Goal: Answer question/provide support

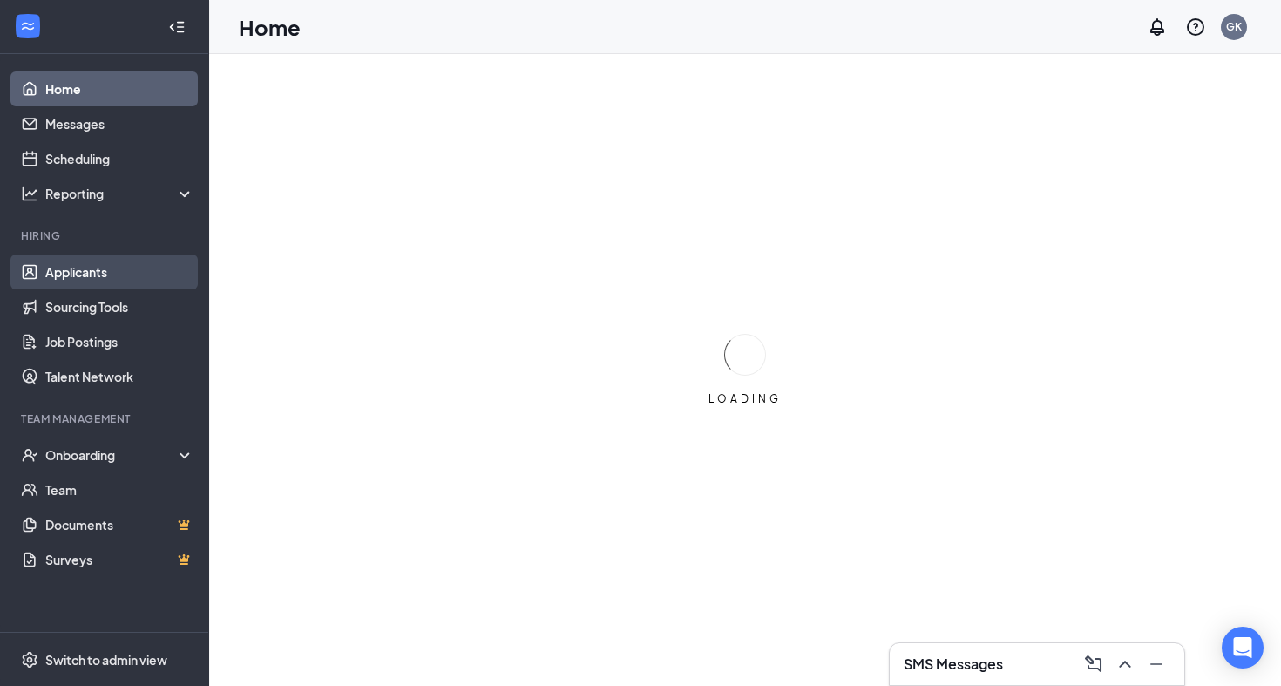
click at [78, 272] on link "Applicants" at bounding box center [119, 271] width 149 height 35
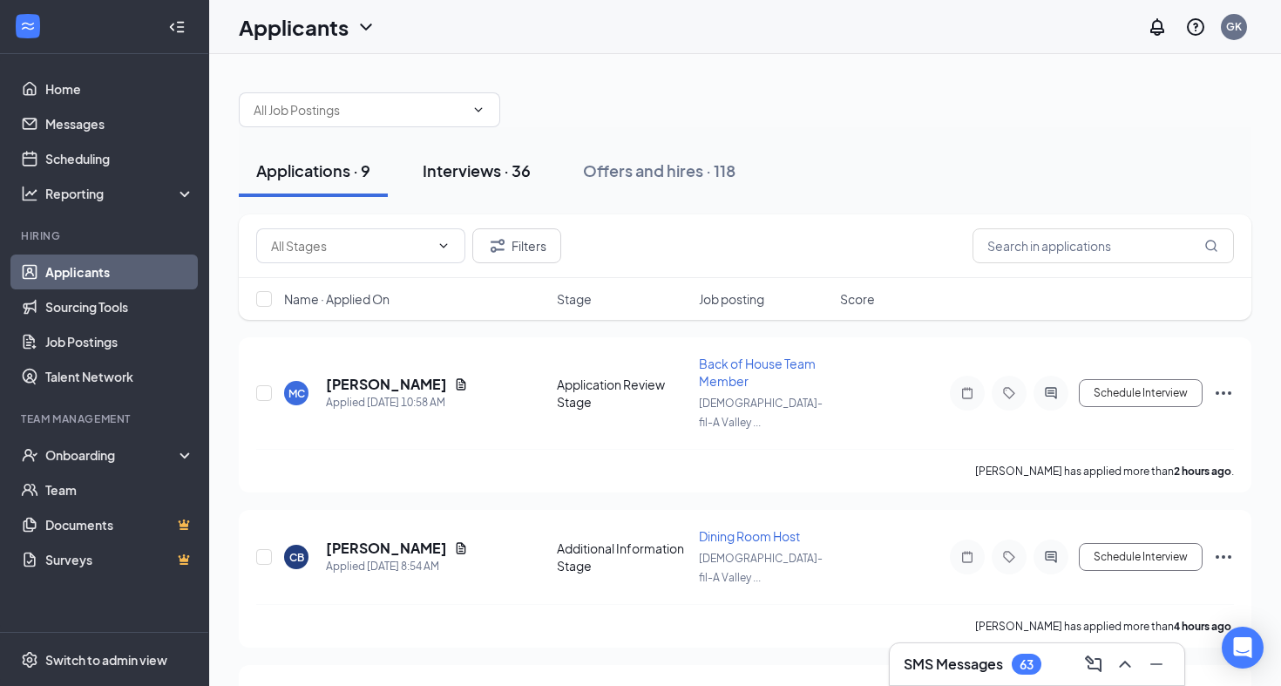
click at [517, 166] on div "Interviews · 36" at bounding box center [476, 170] width 108 height 22
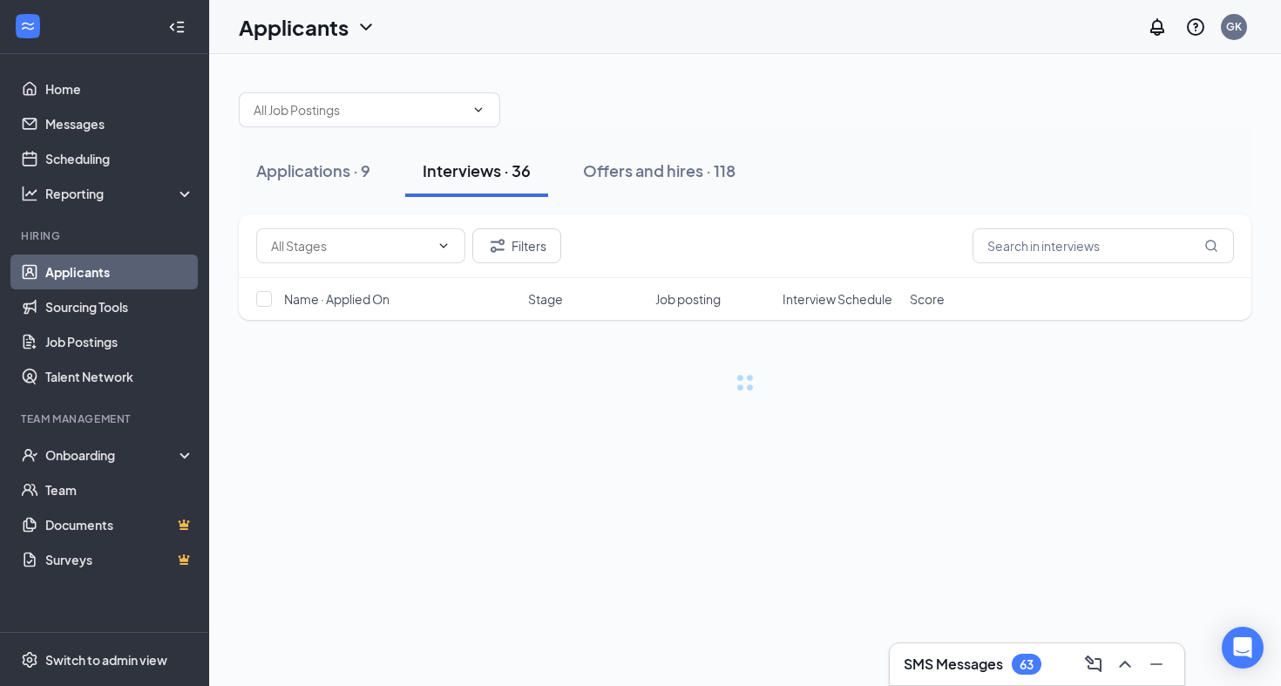
click at [818, 302] on span "Interview Schedule" at bounding box center [837, 298] width 110 height 17
click at [818, 302] on span "Interview Schedule" at bounding box center [830, 307] width 96 height 35
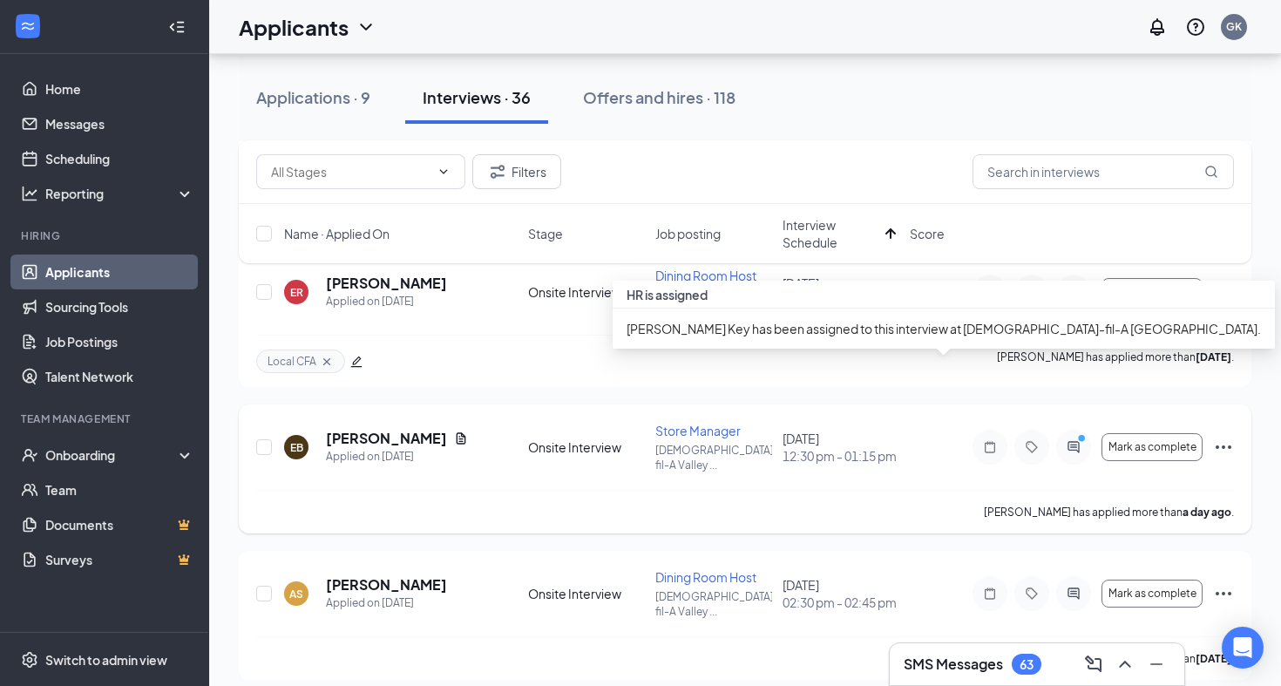
scroll to position [602, 0]
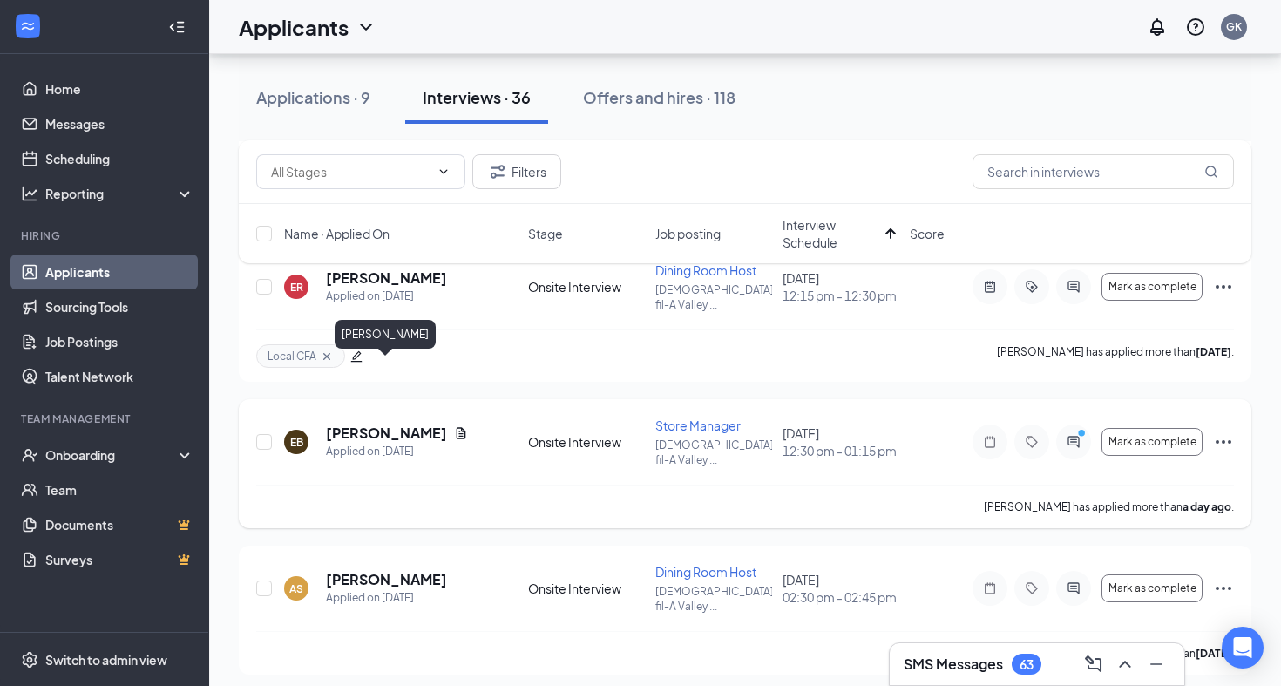
click at [411, 423] on h5 "[PERSON_NAME]" at bounding box center [386, 432] width 121 height 19
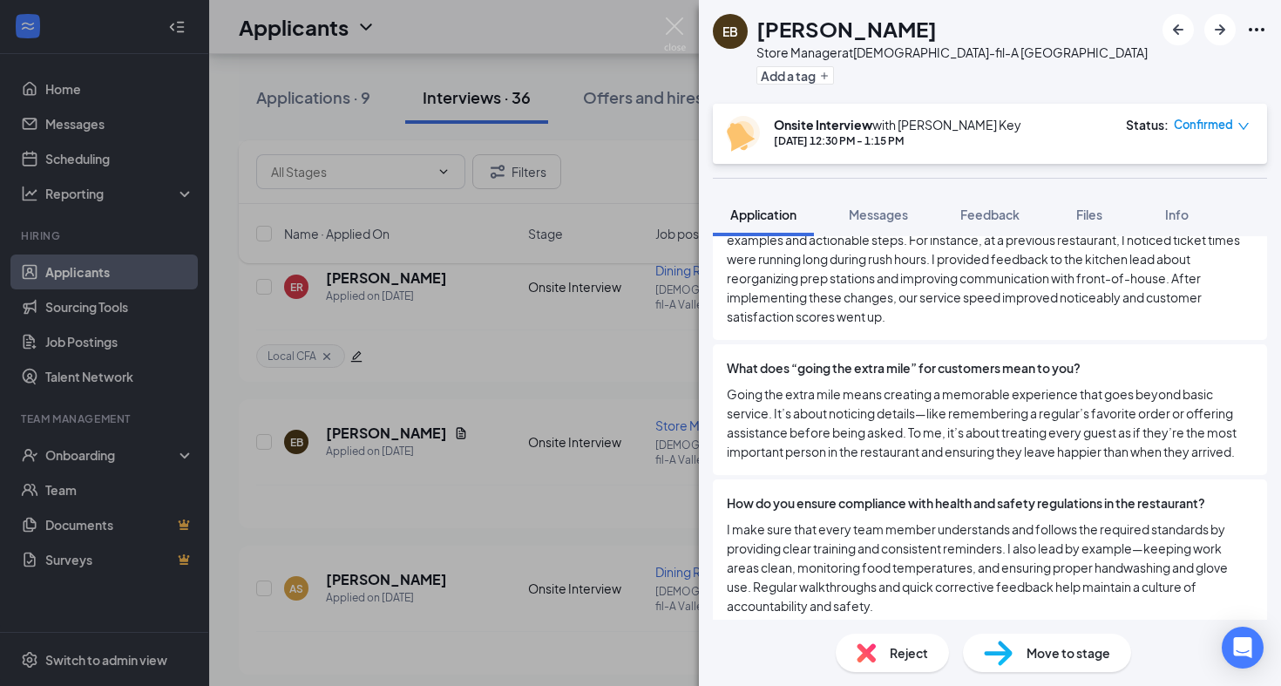
scroll to position [2464, 0]
click at [1081, 209] on span "Files" at bounding box center [1089, 214] width 26 height 16
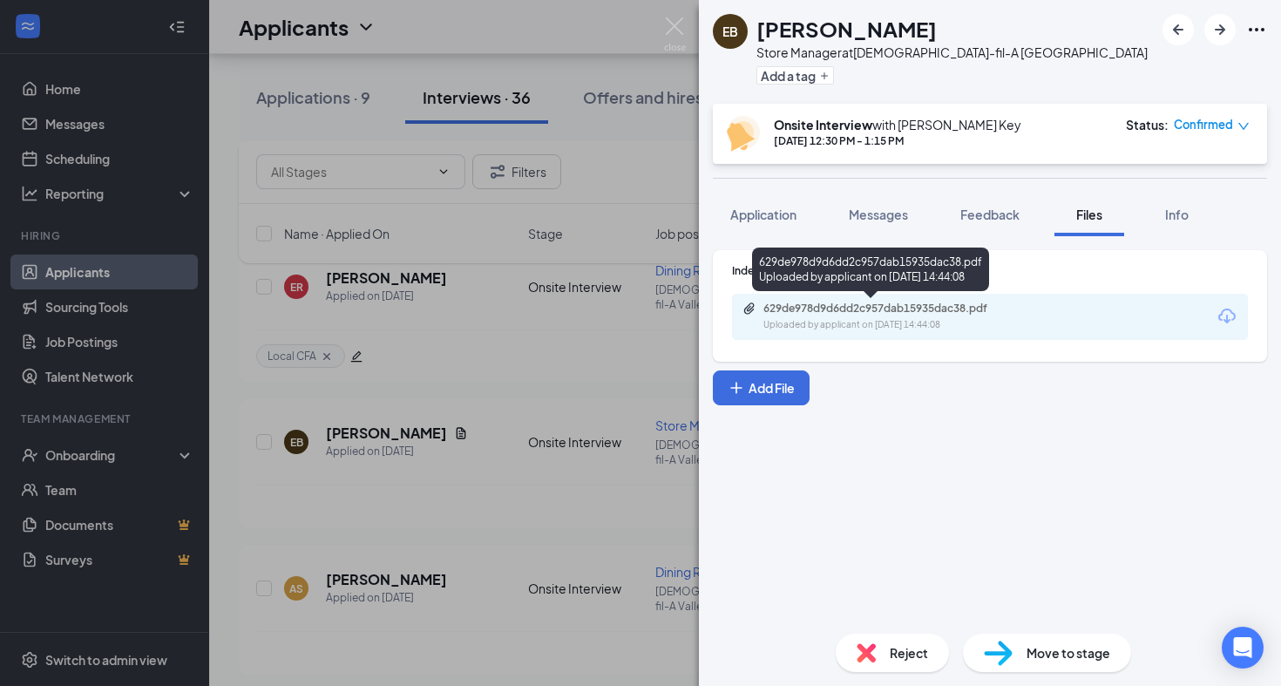
click at [852, 325] on div "Uploaded by applicant on [DATE] 14:44:08" at bounding box center [893, 325] width 261 height 14
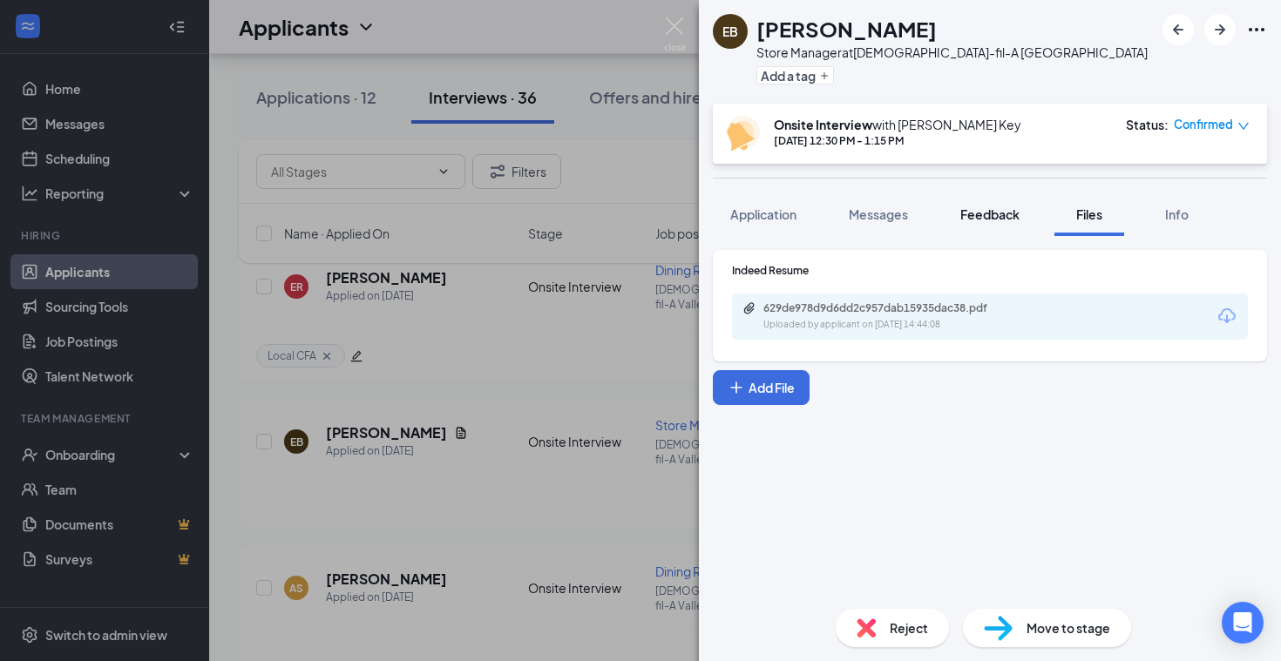
click at [993, 226] on button "Feedback" at bounding box center [990, 215] width 94 height 44
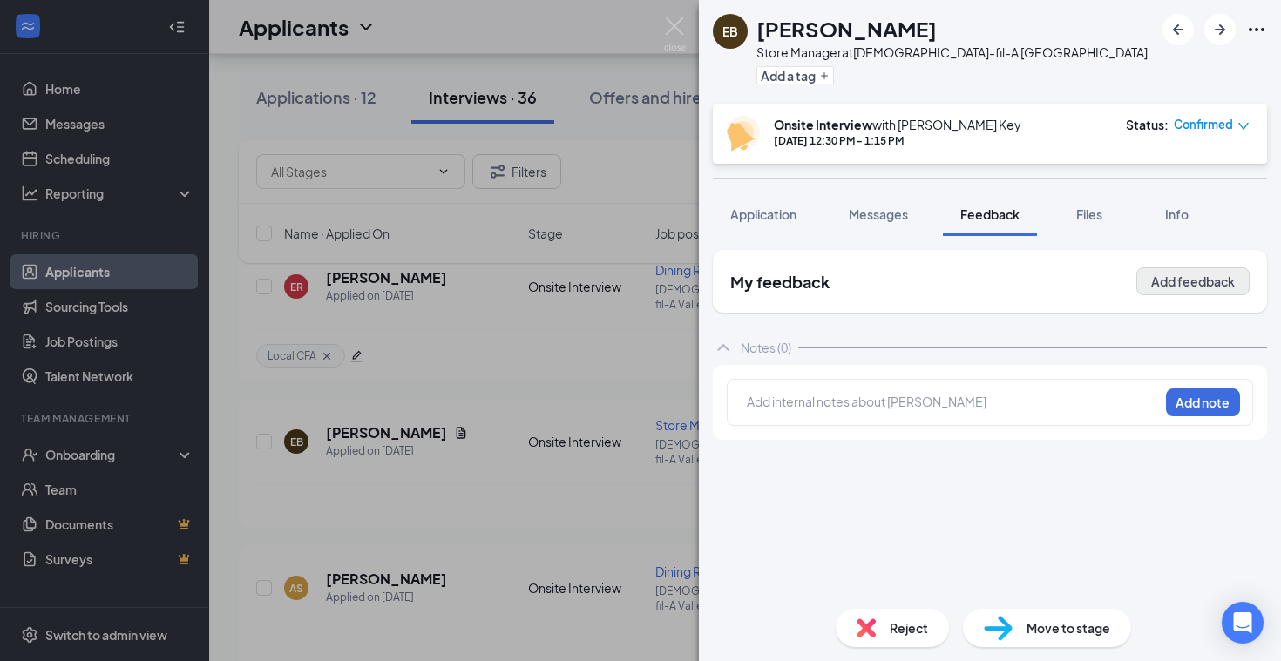
click at [1215, 274] on button "Add feedback" at bounding box center [1192, 281] width 113 height 28
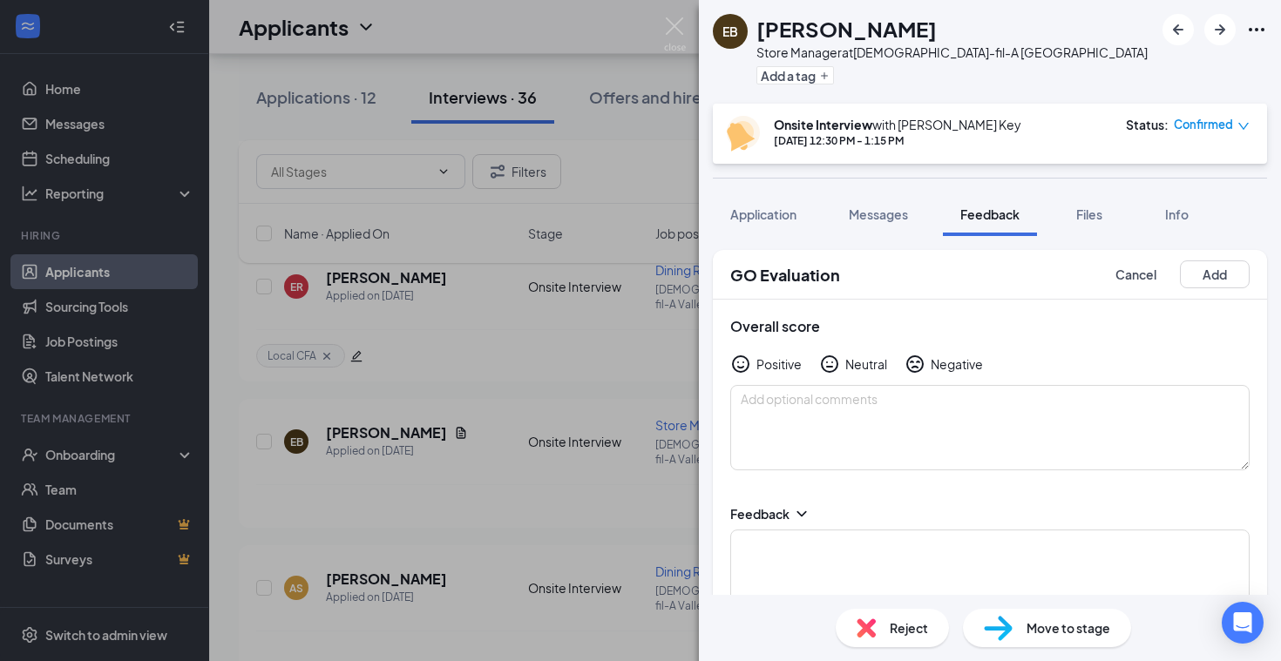
click at [836, 358] on icon "NeutralFace" at bounding box center [829, 364] width 21 height 21
click at [765, 436] on textarea at bounding box center [989, 427] width 519 height 85
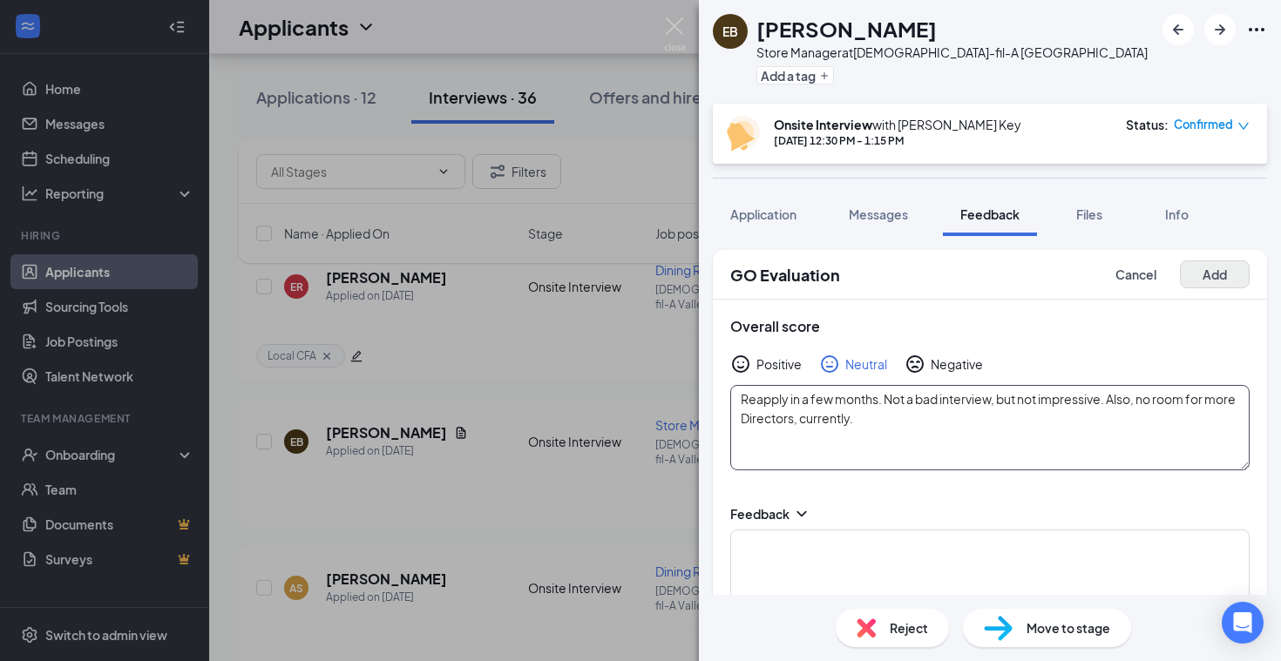
type textarea "Reapply in a few months. Not a bad interview, but not impressive. Also, no room…"
click at [1224, 277] on button "Add" at bounding box center [1215, 274] width 70 height 28
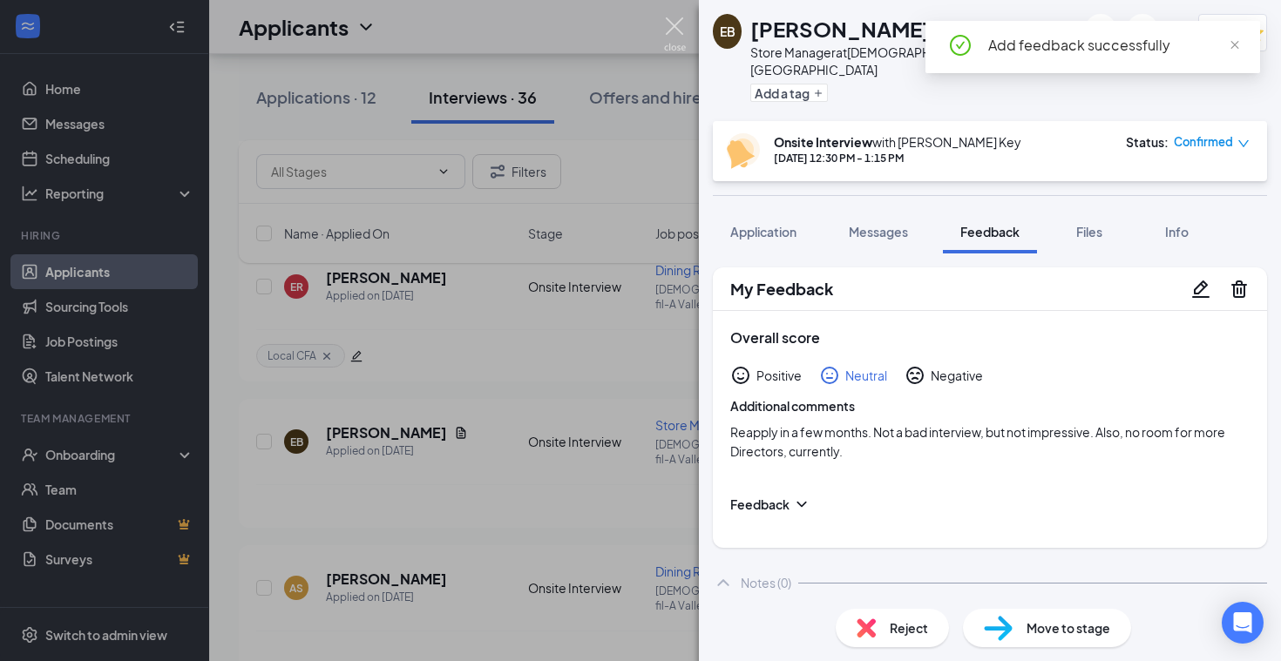
click at [675, 30] on img at bounding box center [675, 34] width 22 height 34
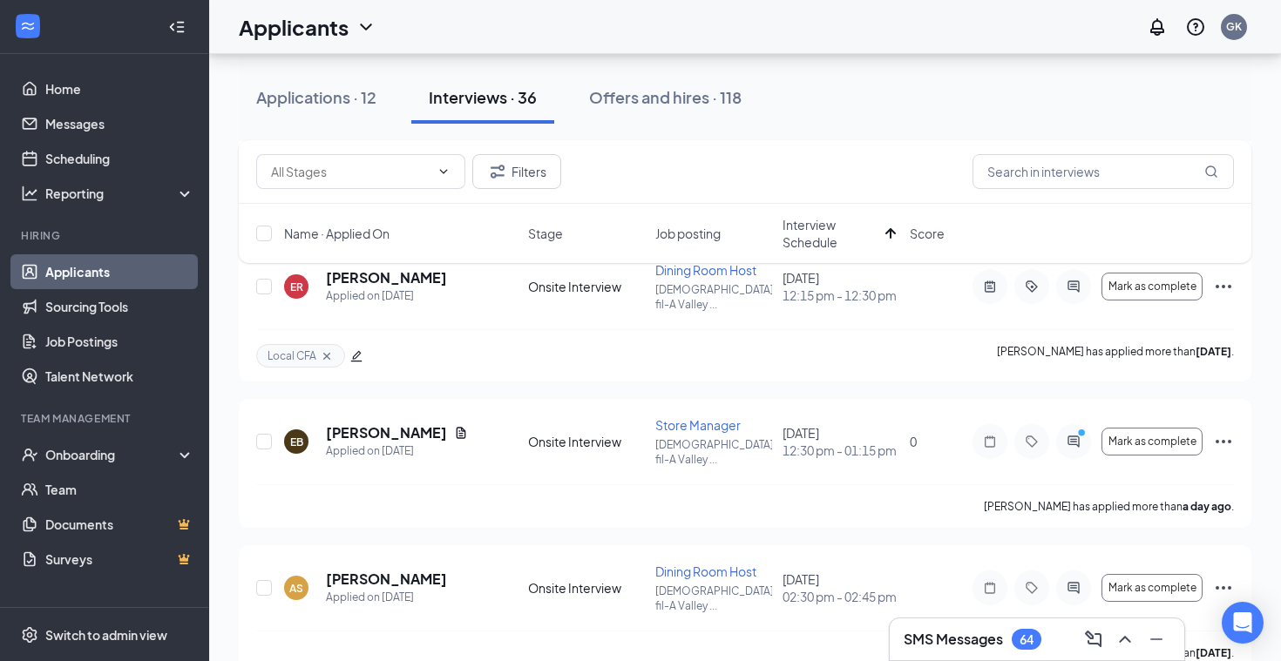
click at [1003, 643] on h3 "SMS Messages" at bounding box center [952, 639] width 99 height 19
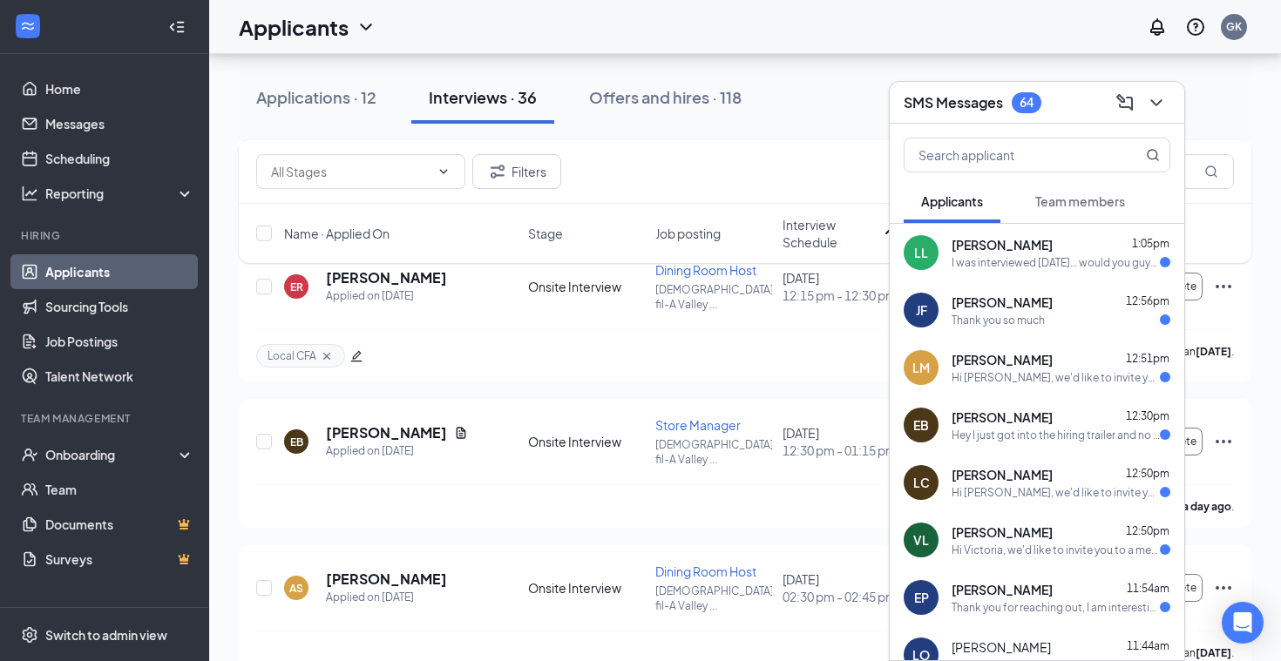
click at [1060, 253] on div "[PERSON_NAME] 1:05pm I was interviewed [DATE]… would you guys like for me to go…" at bounding box center [1060, 253] width 219 height 34
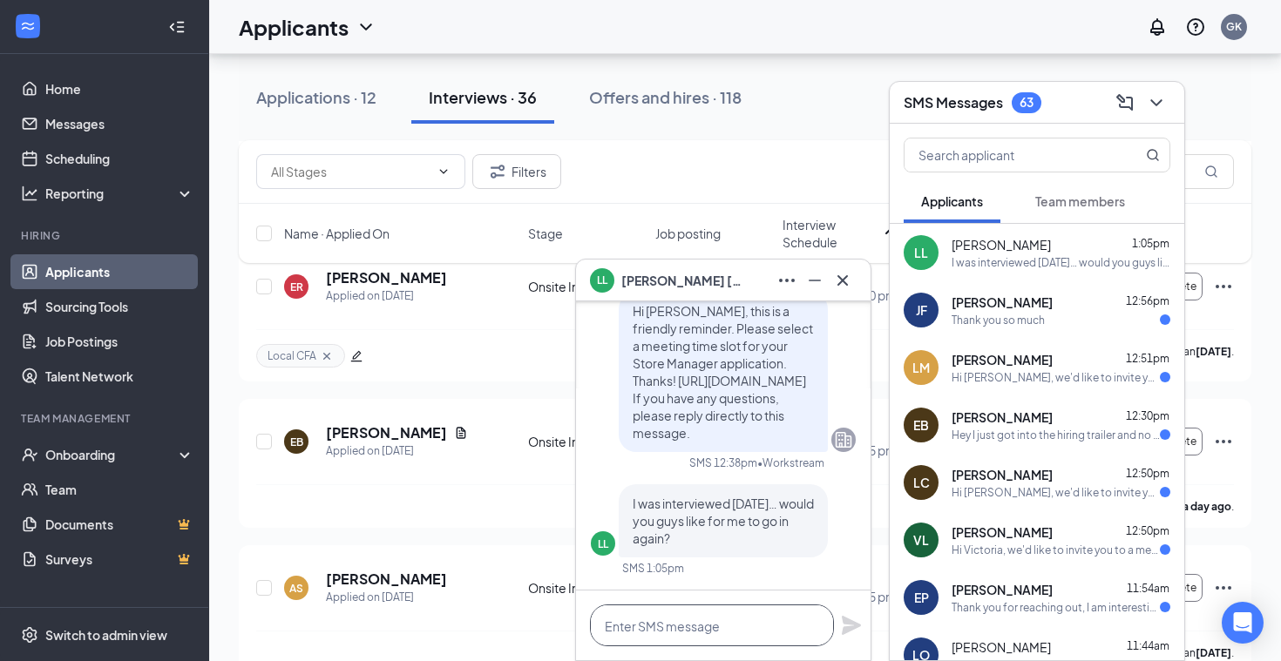
click at [664, 634] on textarea at bounding box center [712, 626] width 244 height 42
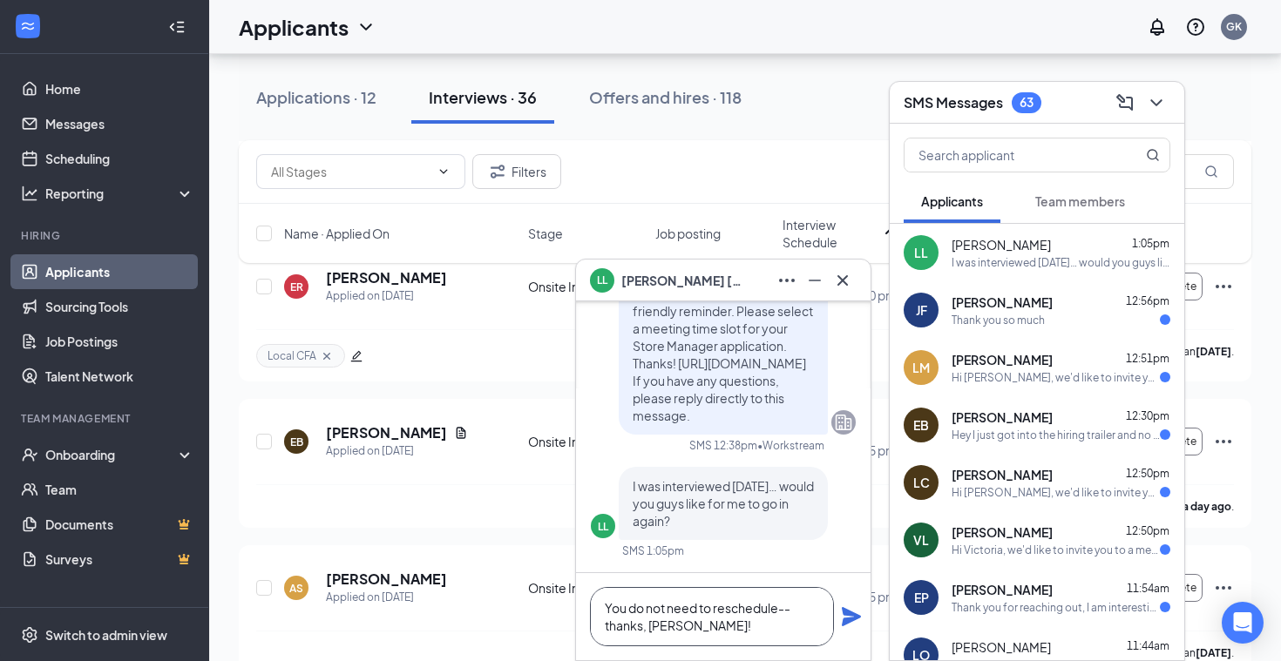
type textarea "You do not need to reschedule--thanks, [PERSON_NAME]!"
click at [842, 612] on icon "Plane" at bounding box center [851, 616] width 19 height 19
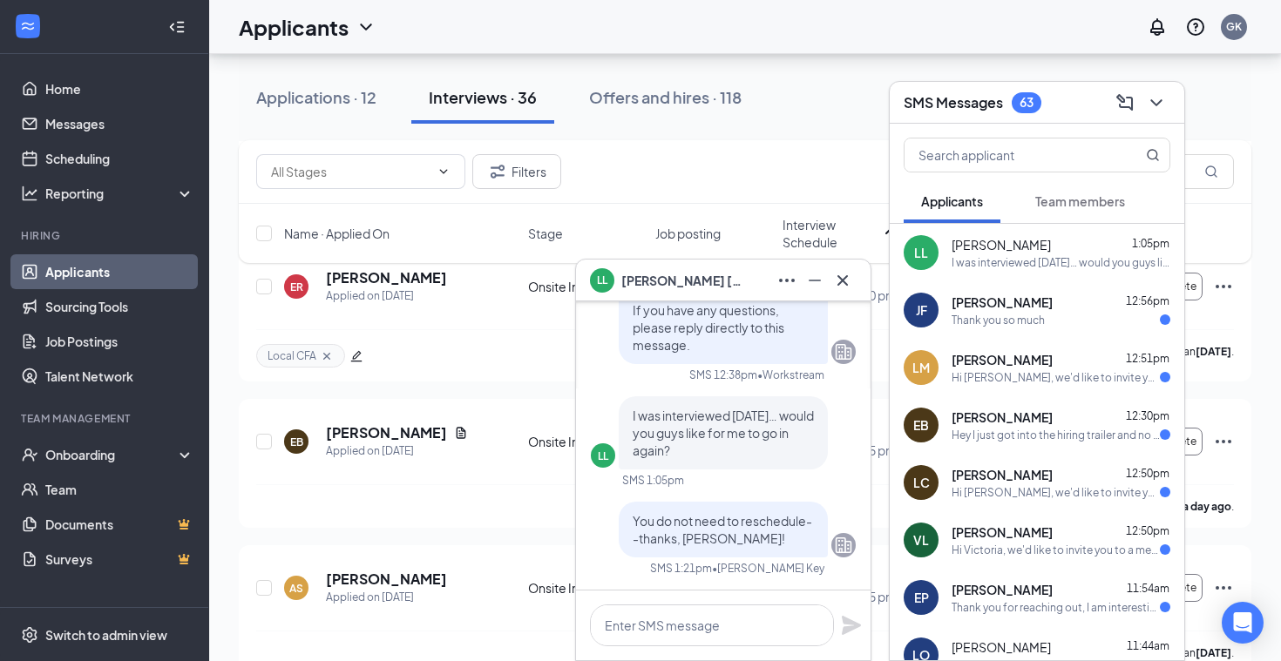
scroll to position [0, 0]
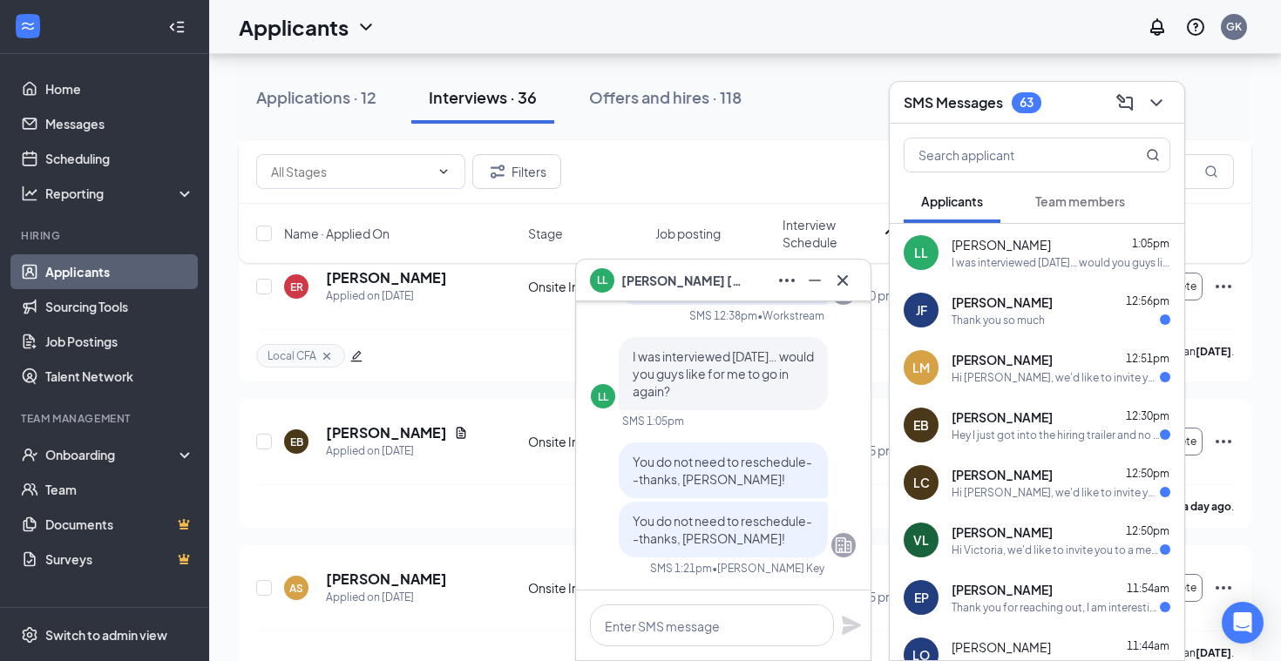
click at [1011, 603] on div "Thank you for reaching out, I am interesting in swapping locations for several …" at bounding box center [1055, 607] width 208 height 15
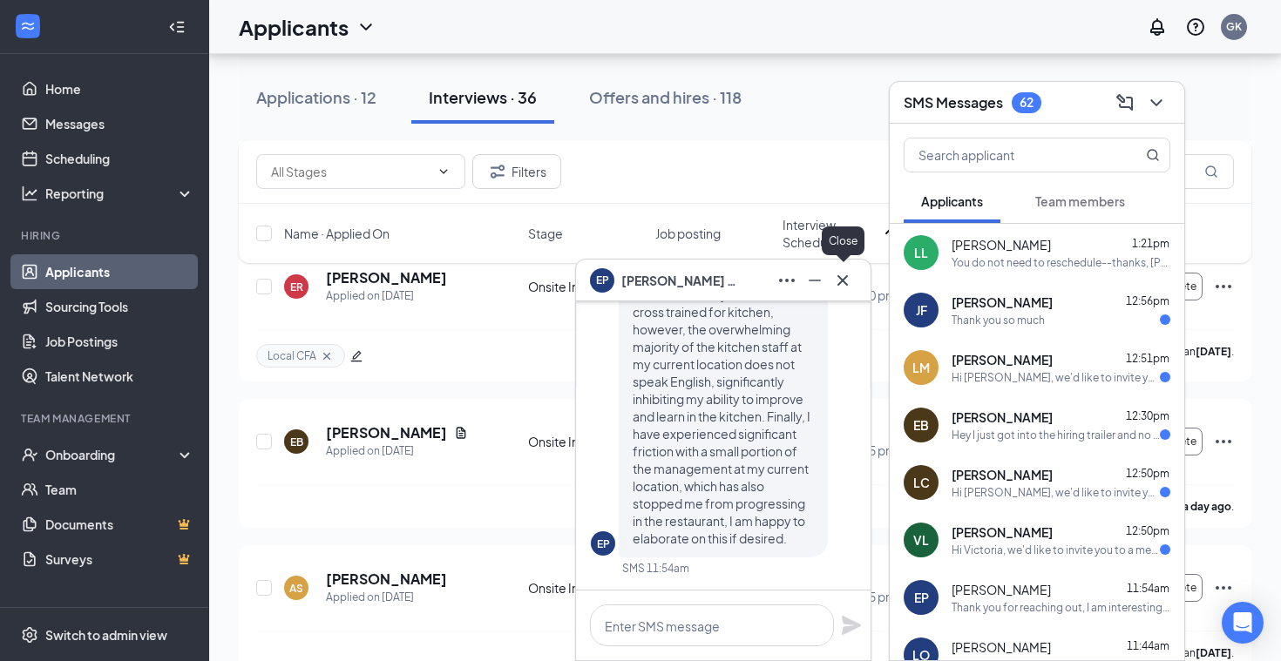
click at [838, 284] on icon "Cross" at bounding box center [842, 279] width 10 height 10
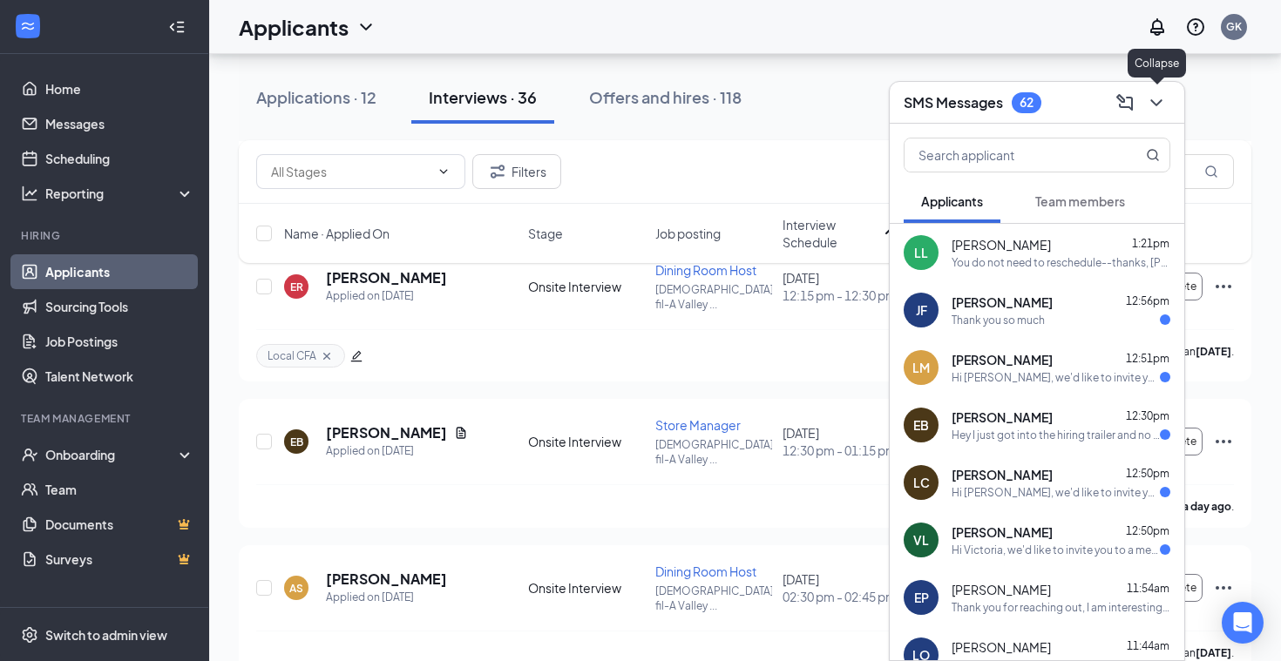
click at [1158, 106] on icon "ChevronDown" at bounding box center [1156, 102] width 21 height 21
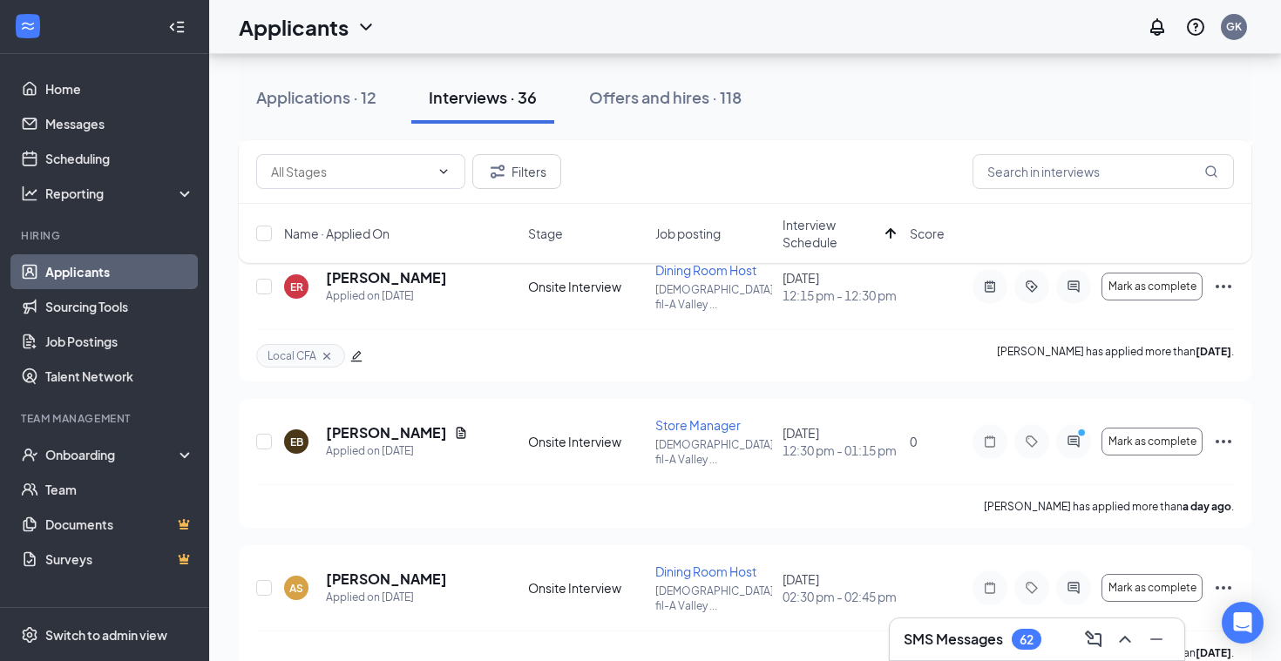
click at [477, 1] on div "Applicants GK" at bounding box center [744, 27] width 1071 height 54
click at [793, 237] on span "Interview Schedule" at bounding box center [830, 233] width 96 height 35
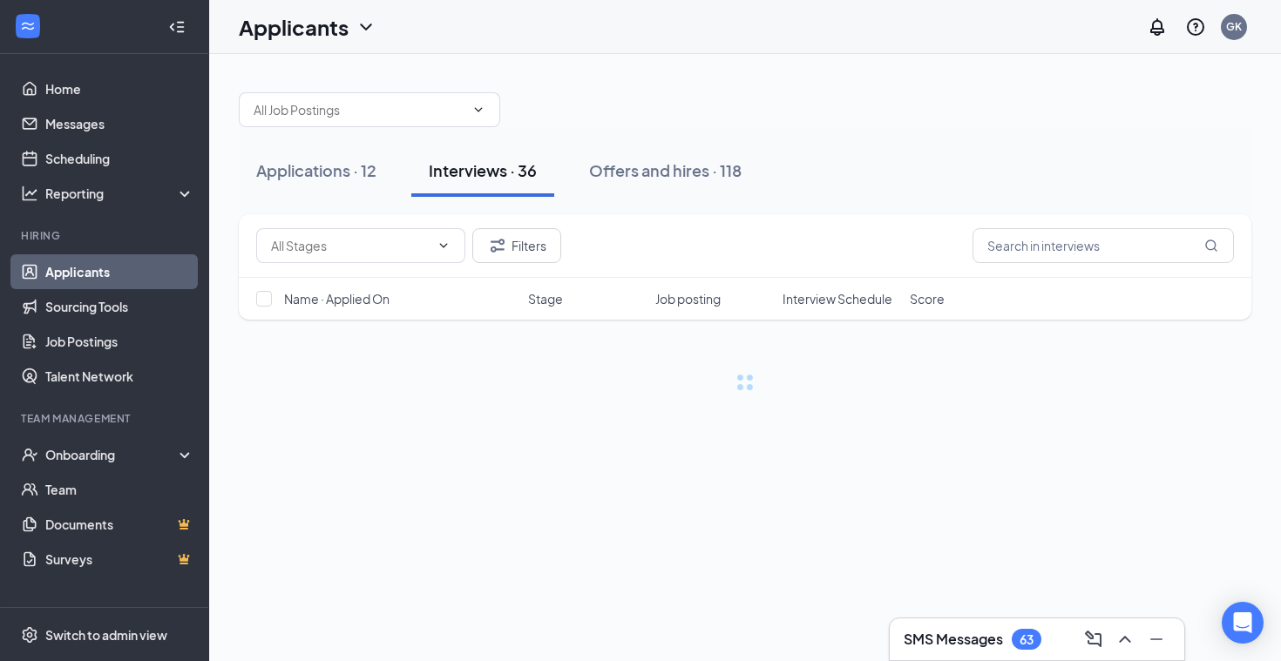
click at [793, 237] on div "Filters" at bounding box center [744, 245] width 977 height 35
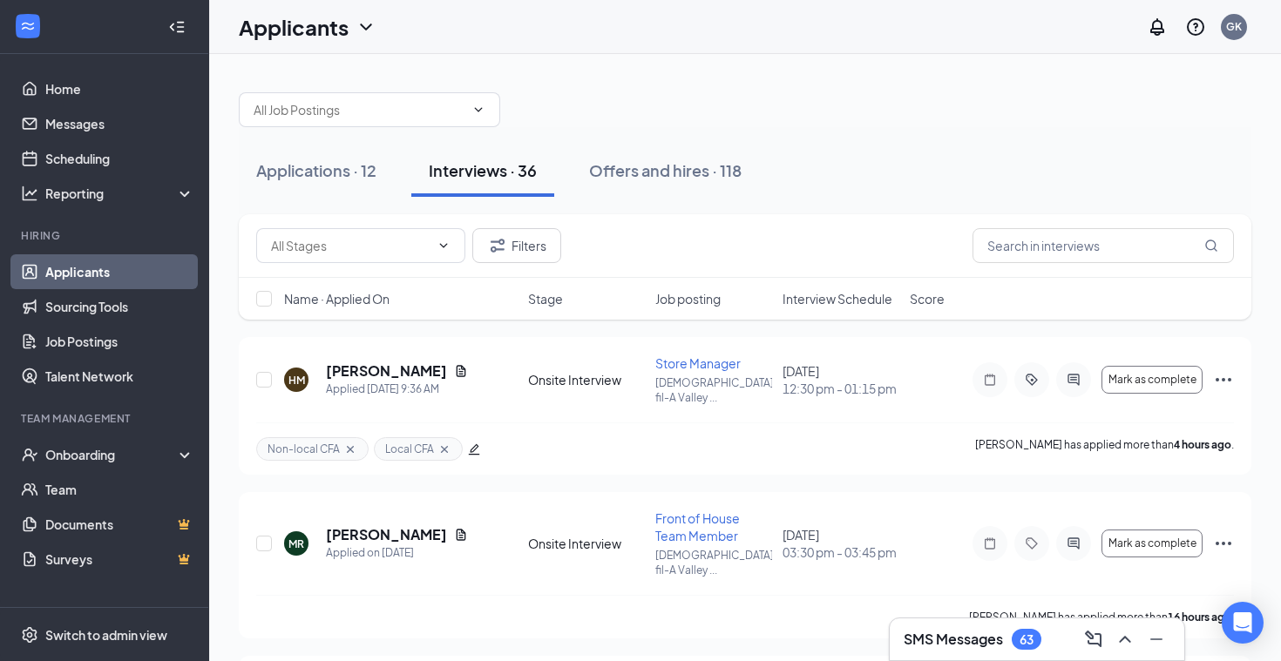
click at [811, 294] on span "Interview Schedule" at bounding box center [837, 298] width 110 height 17
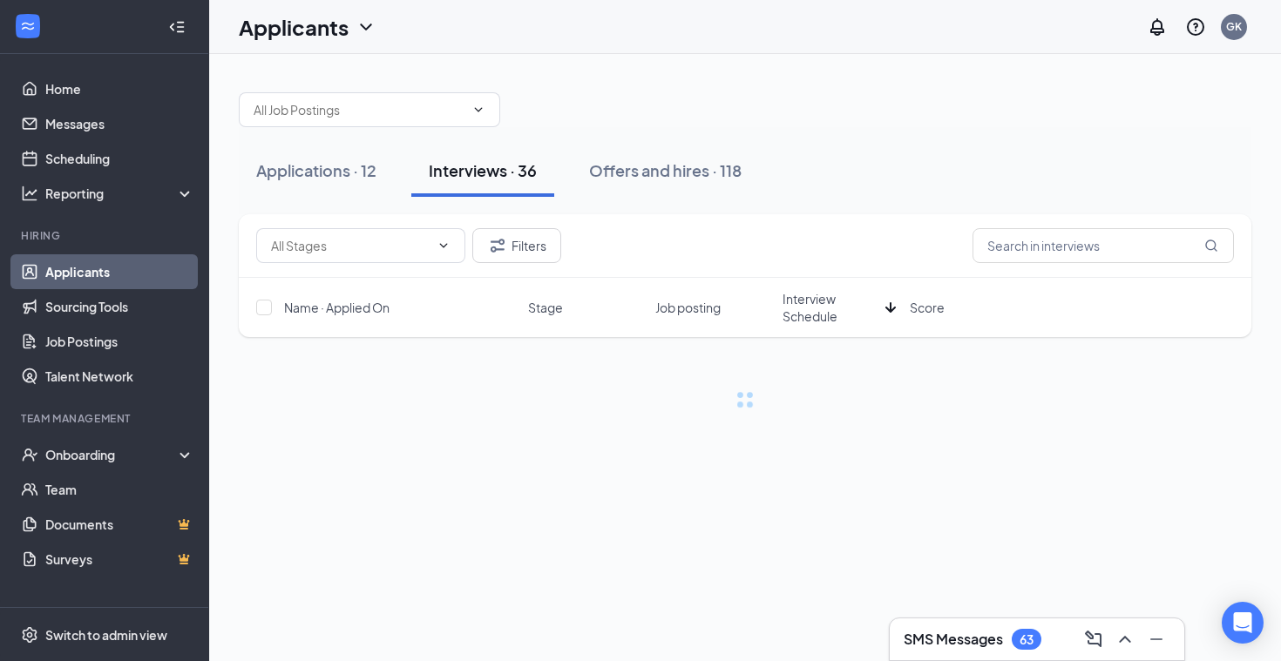
click at [811, 294] on span "Interview Schedule" at bounding box center [830, 307] width 96 height 35
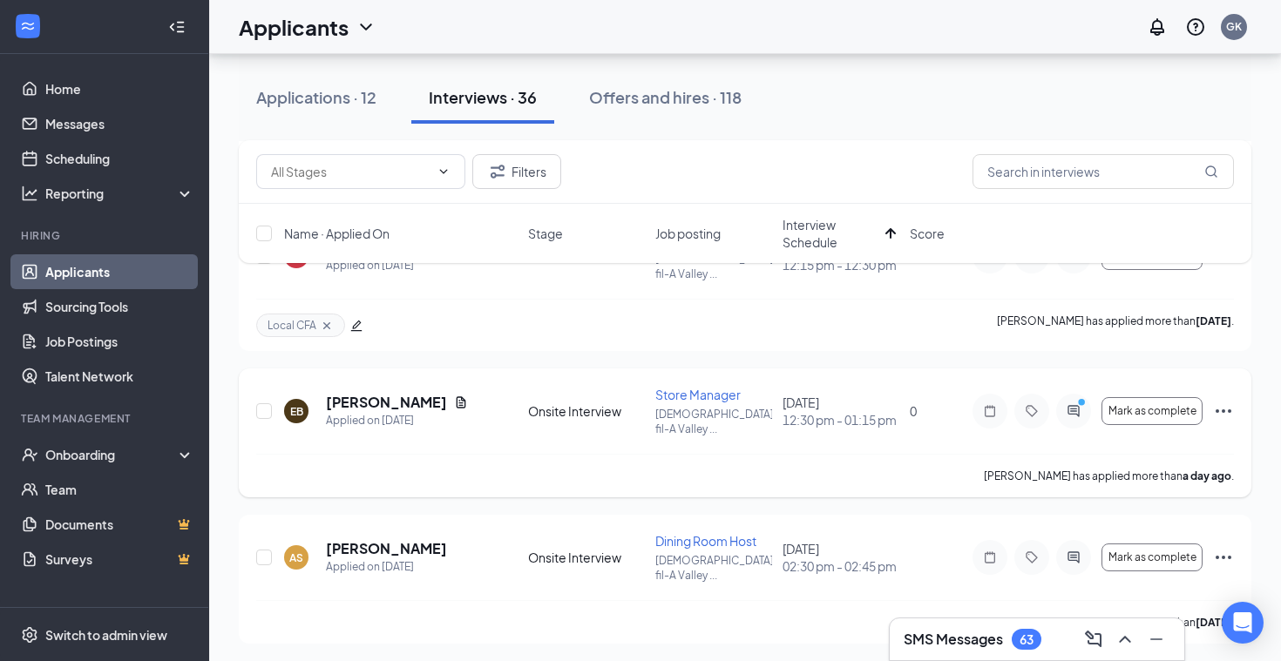
scroll to position [634, 0]
